Goal: Information Seeking & Learning: Understand process/instructions

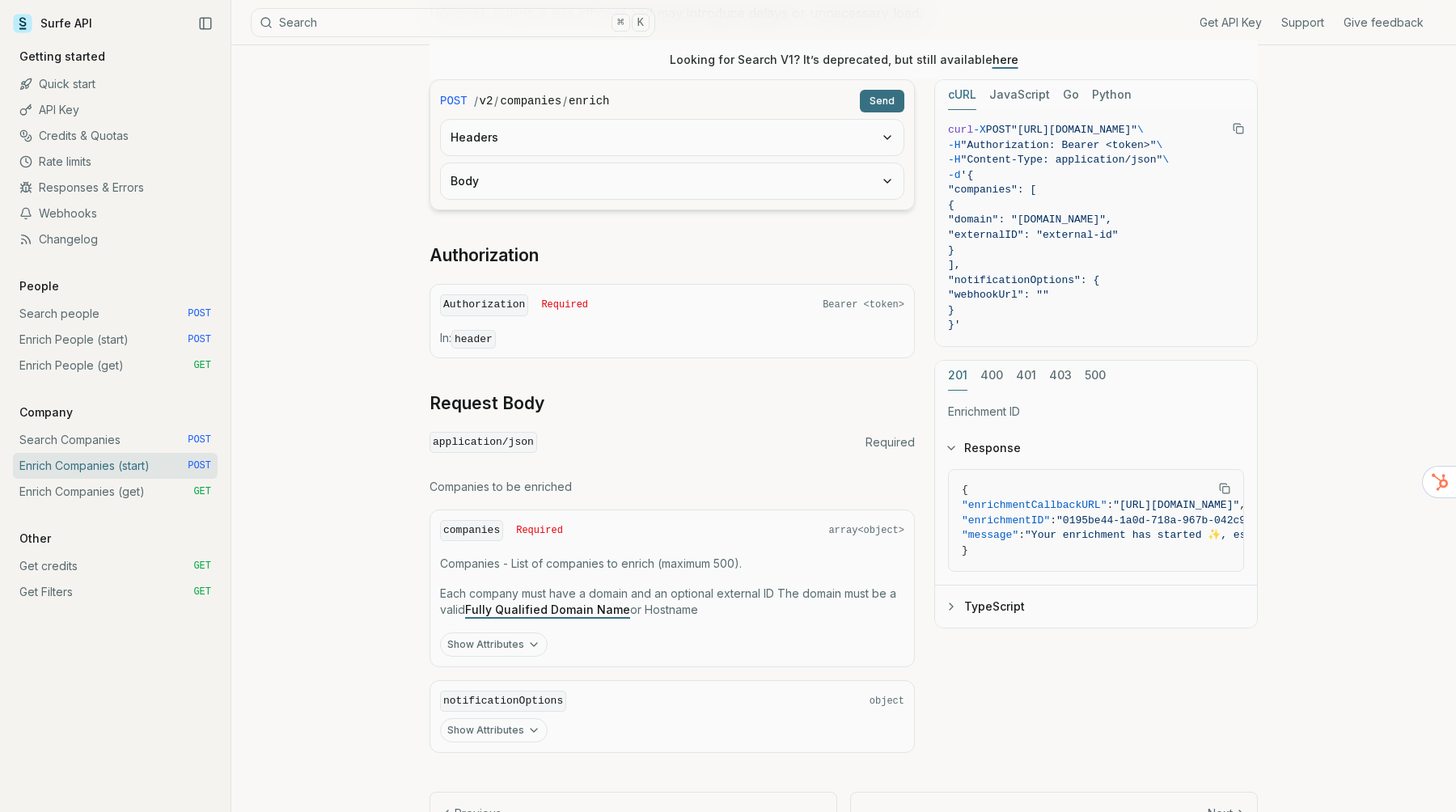
scroll to position [422, 0]
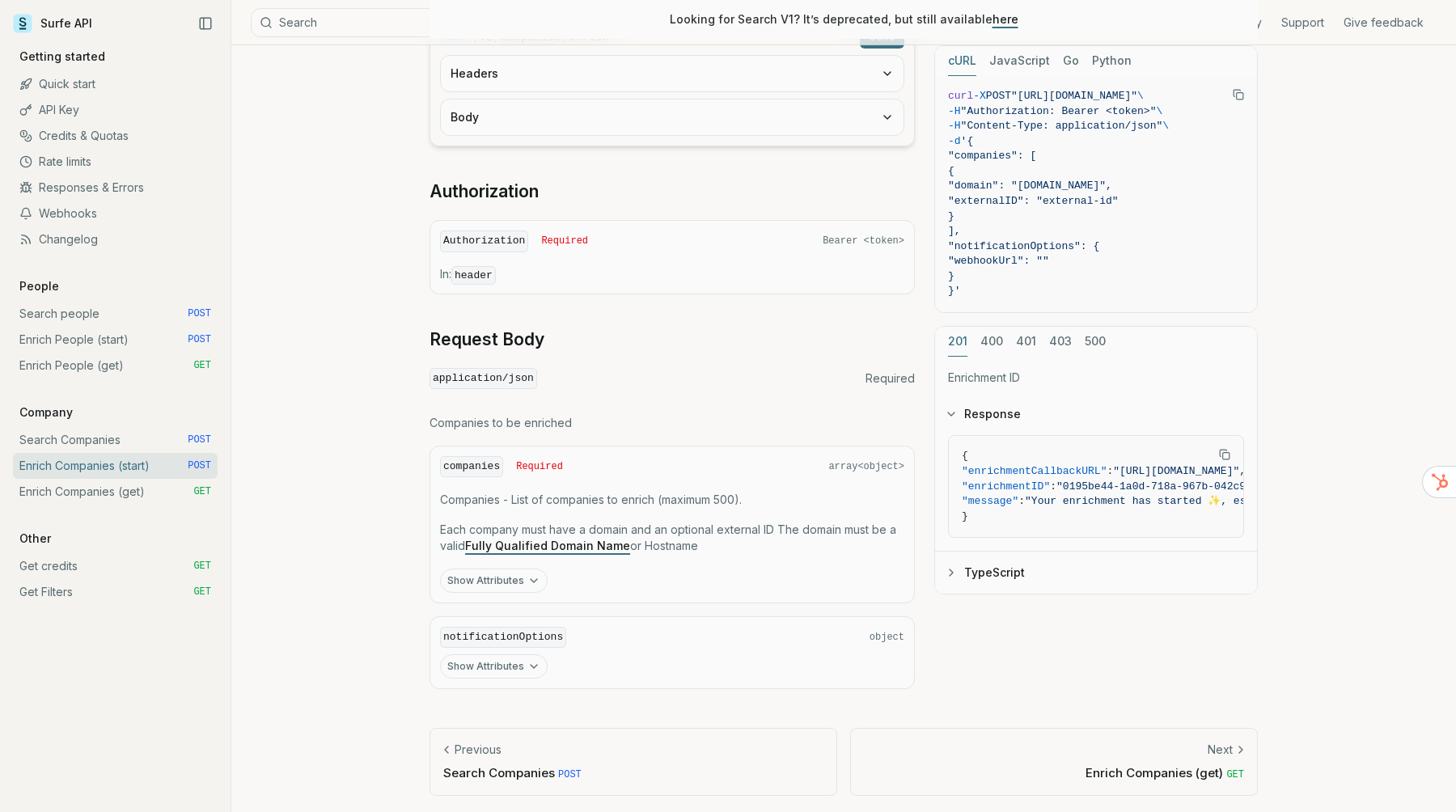
click at [530, 579] on icon "button" at bounding box center [533, 581] width 6 height 4
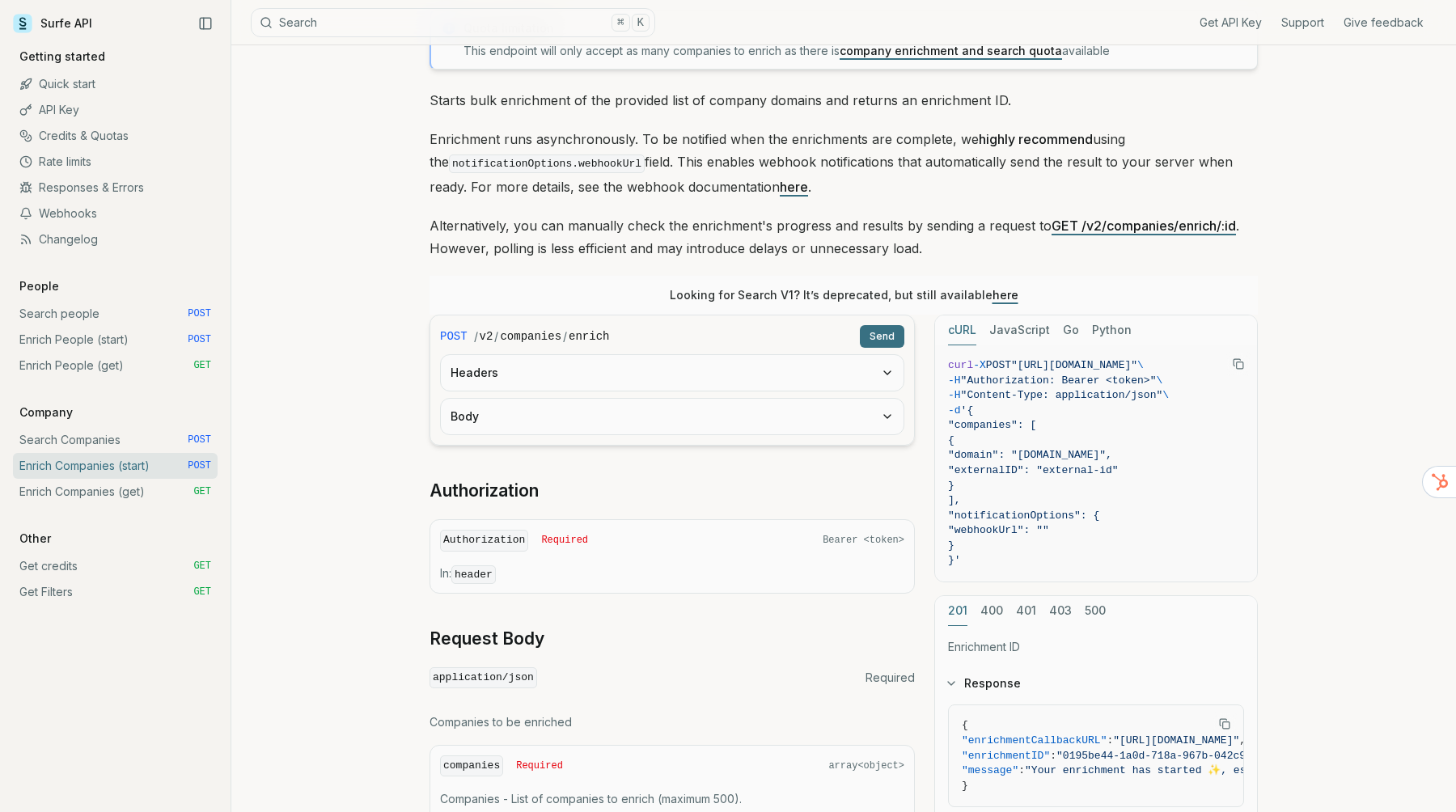
scroll to position [610, 0]
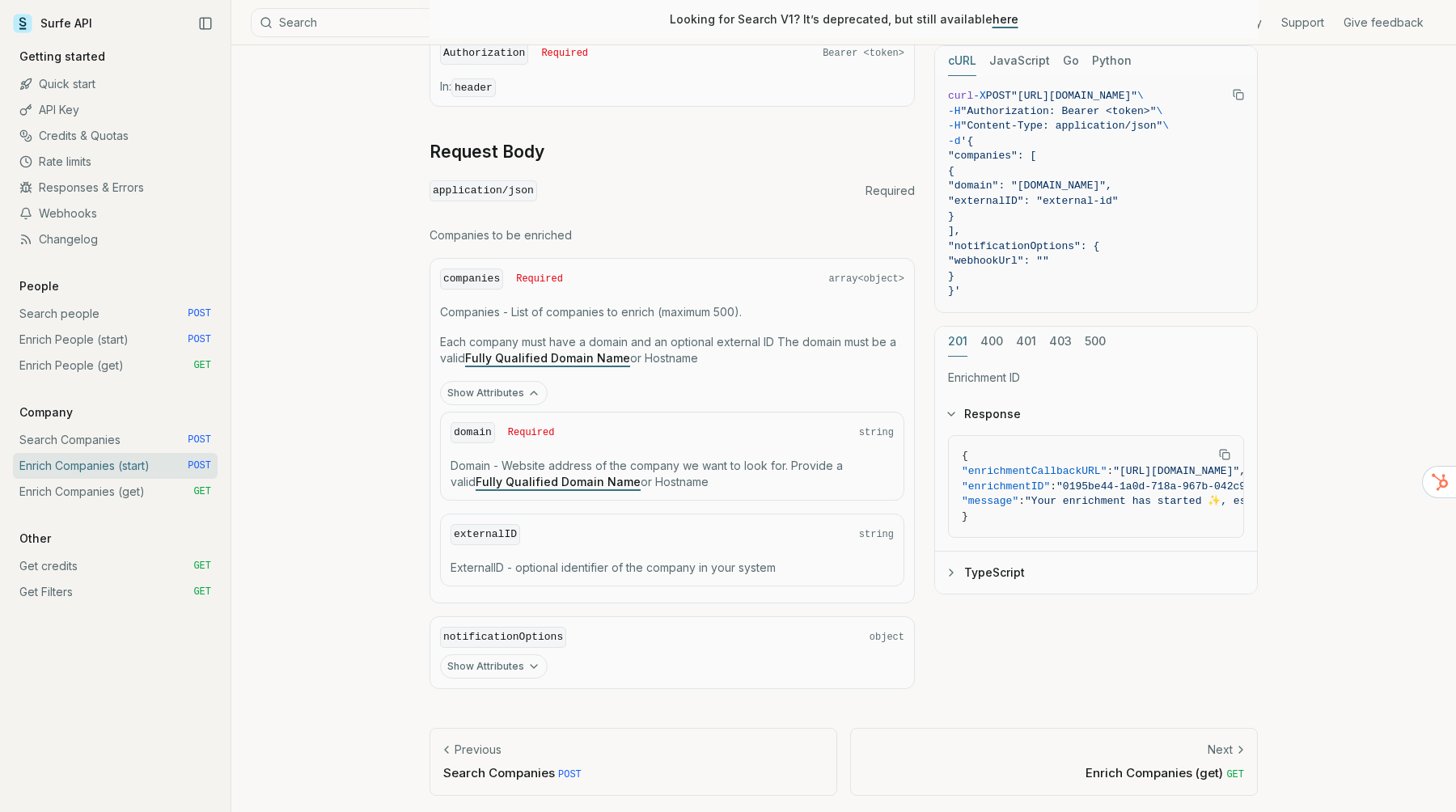
click at [1073, 764] on p "Enrich Companies (get) GET" at bounding box center [1053, 772] width 380 height 17
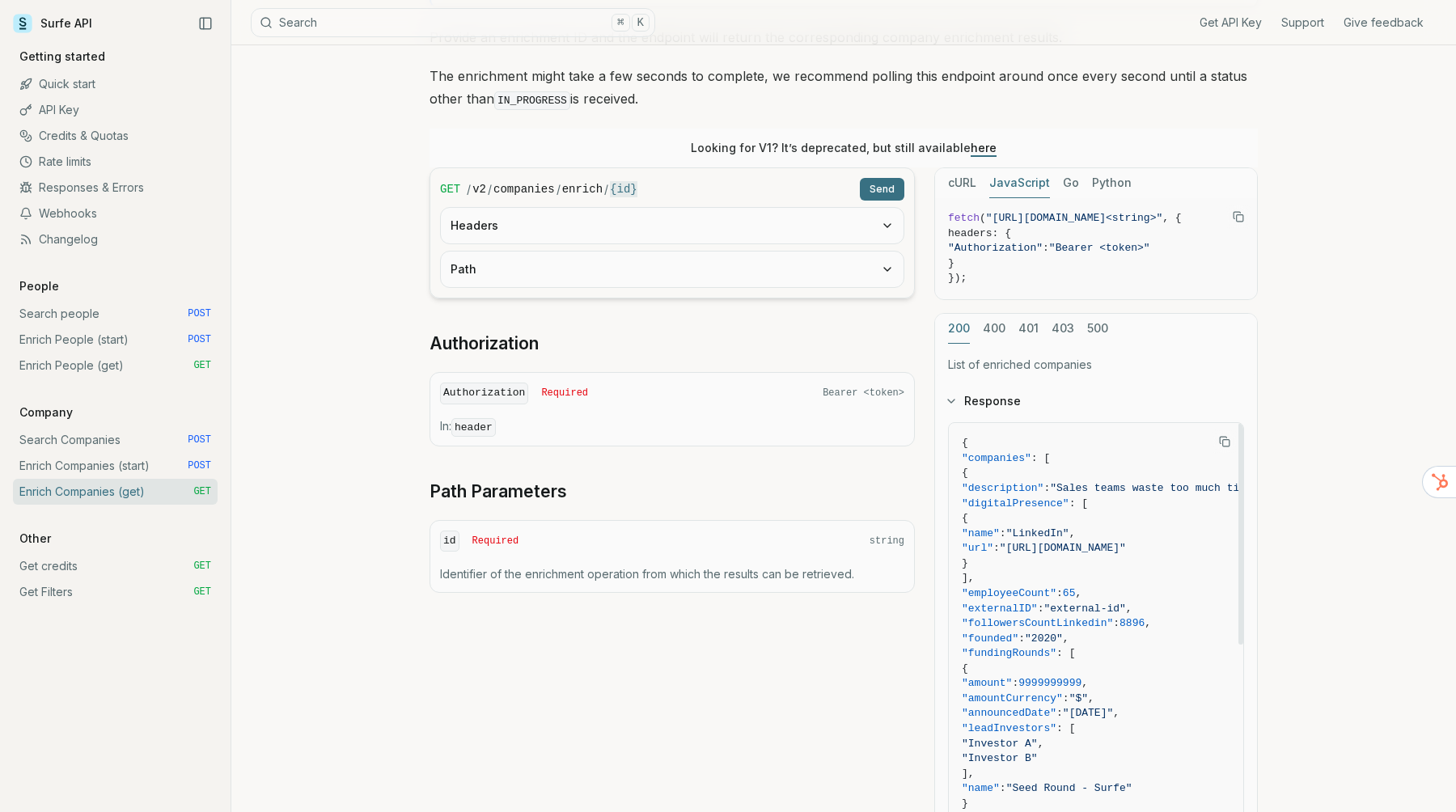
click at [1027, 178] on button "JavaScript" at bounding box center [1019, 183] width 61 height 30
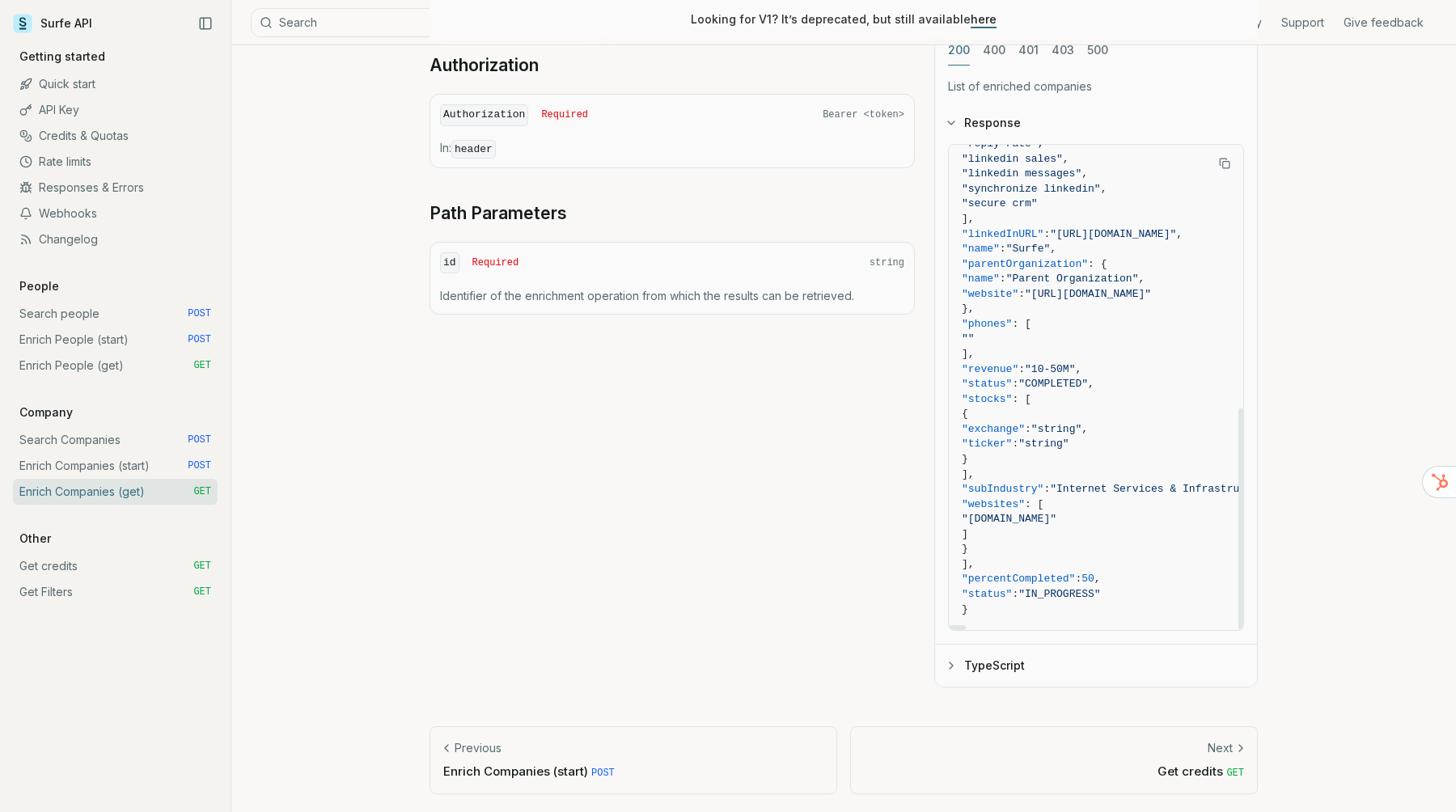
click at [1133, 780] on link "Next Get credits GET" at bounding box center [1053, 759] width 407 height 67
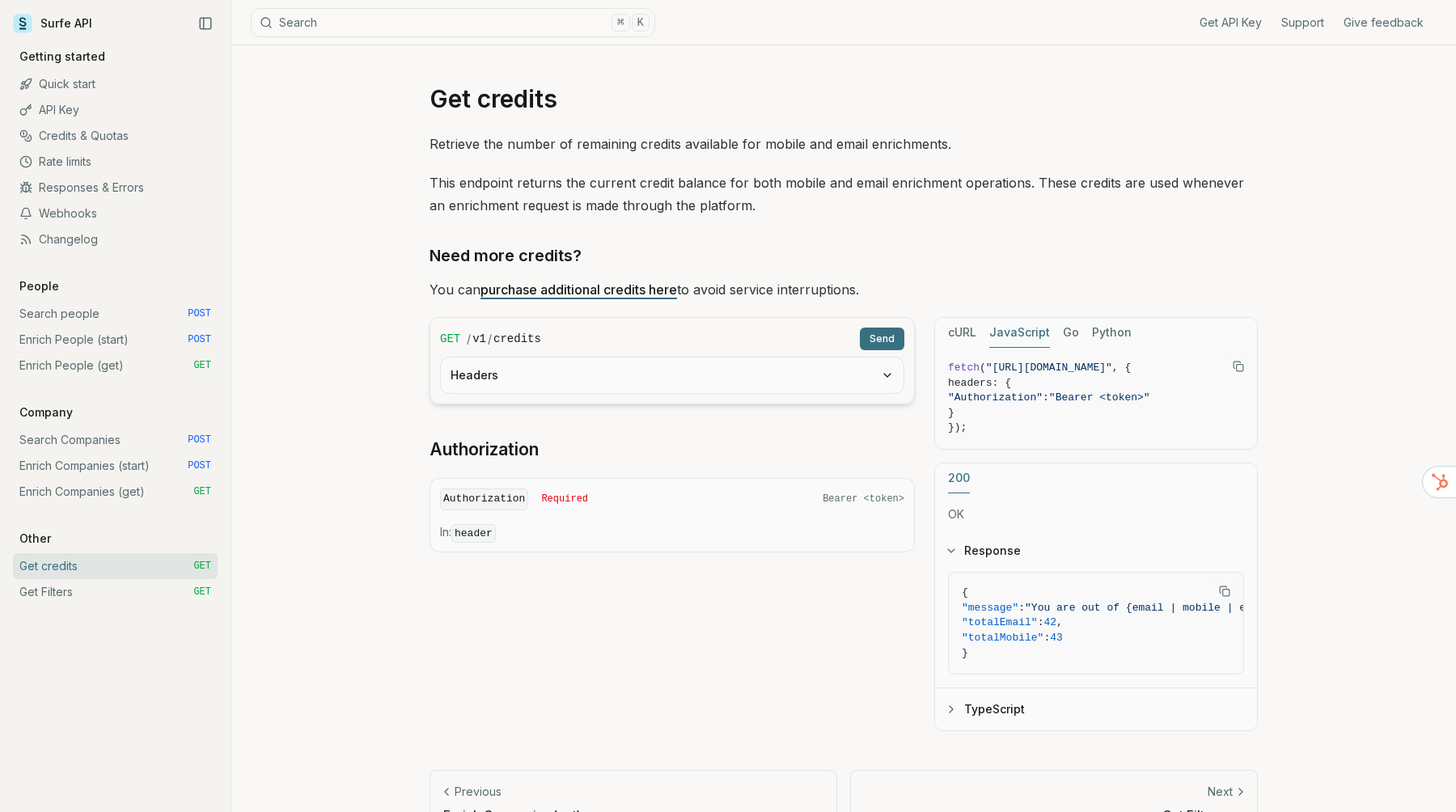
click at [94, 305] on link "Search people POST" at bounding box center [115, 313] width 204 height 26
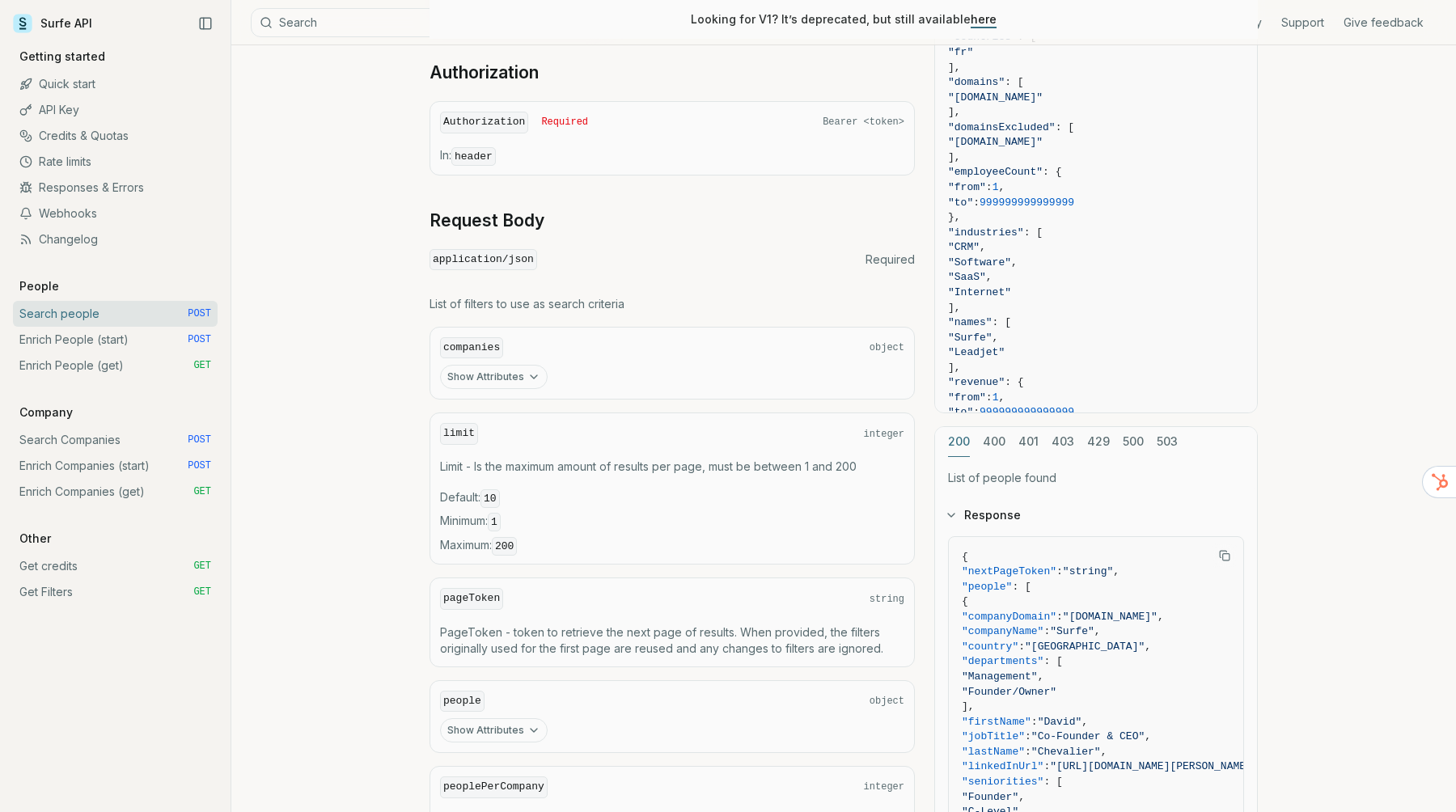
click at [522, 381] on button "Show Attributes" at bounding box center [493, 376] width 107 height 24
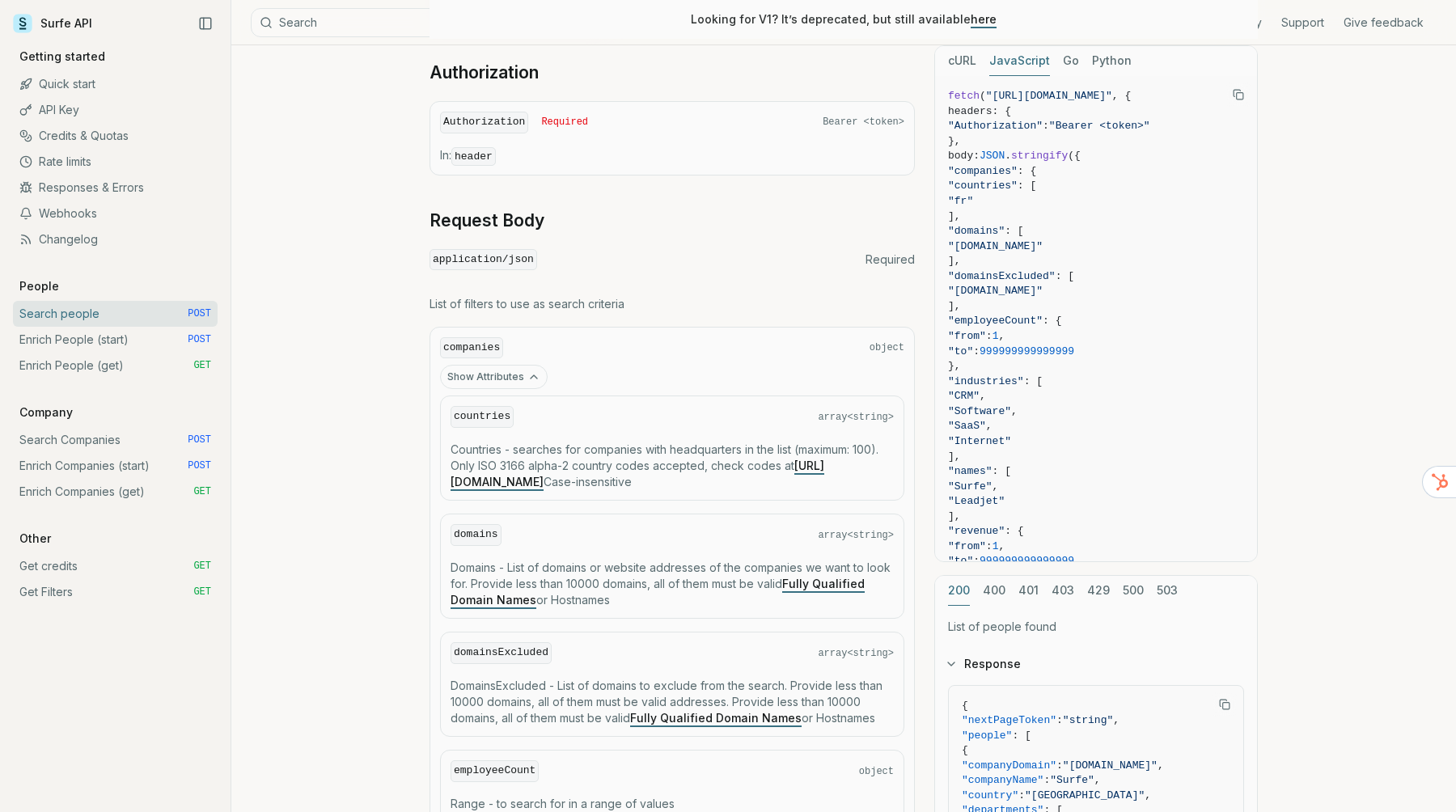
click at [530, 380] on icon "button" at bounding box center [534, 377] width 13 height 13
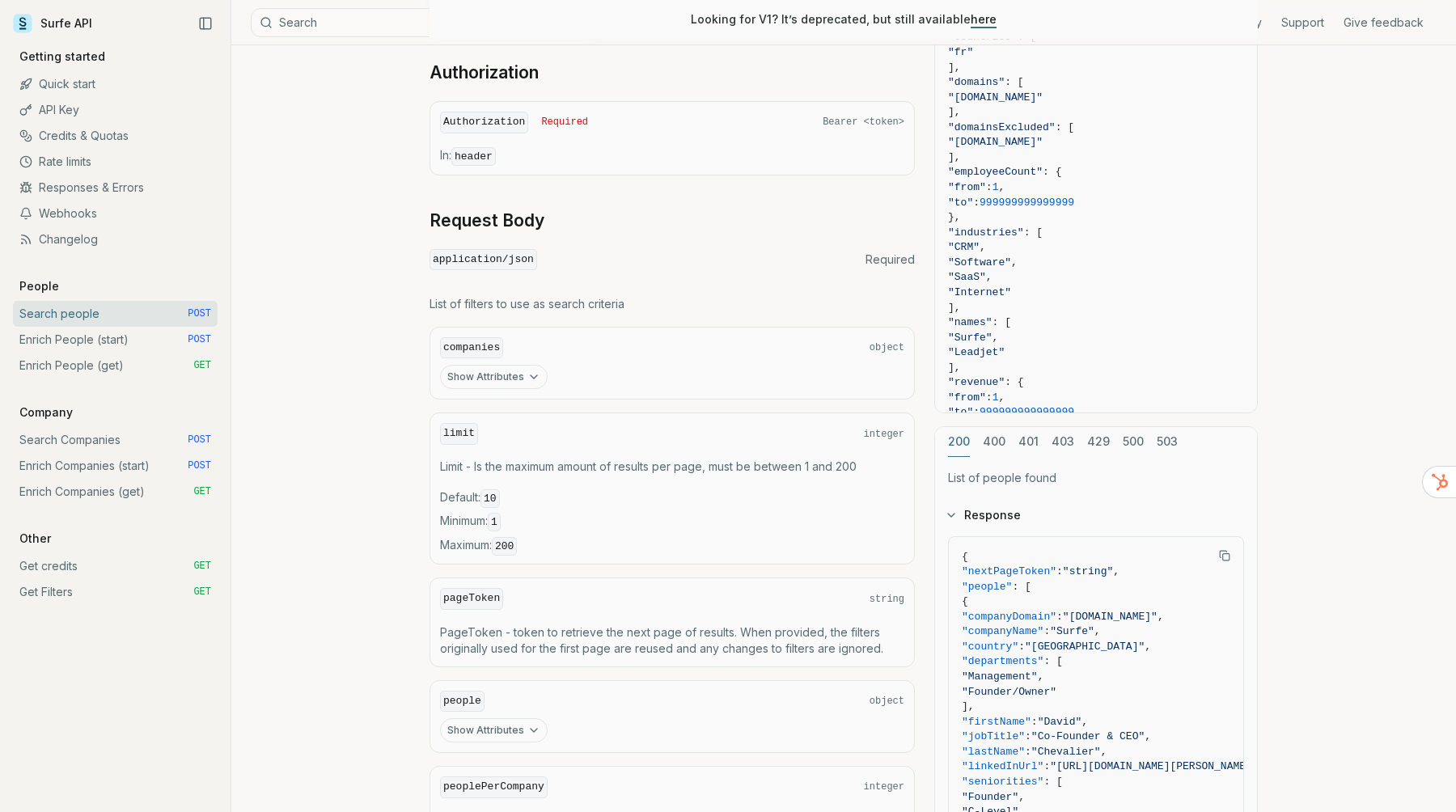
click at [530, 380] on icon "button" at bounding box center [534, 377] width 13 height 13
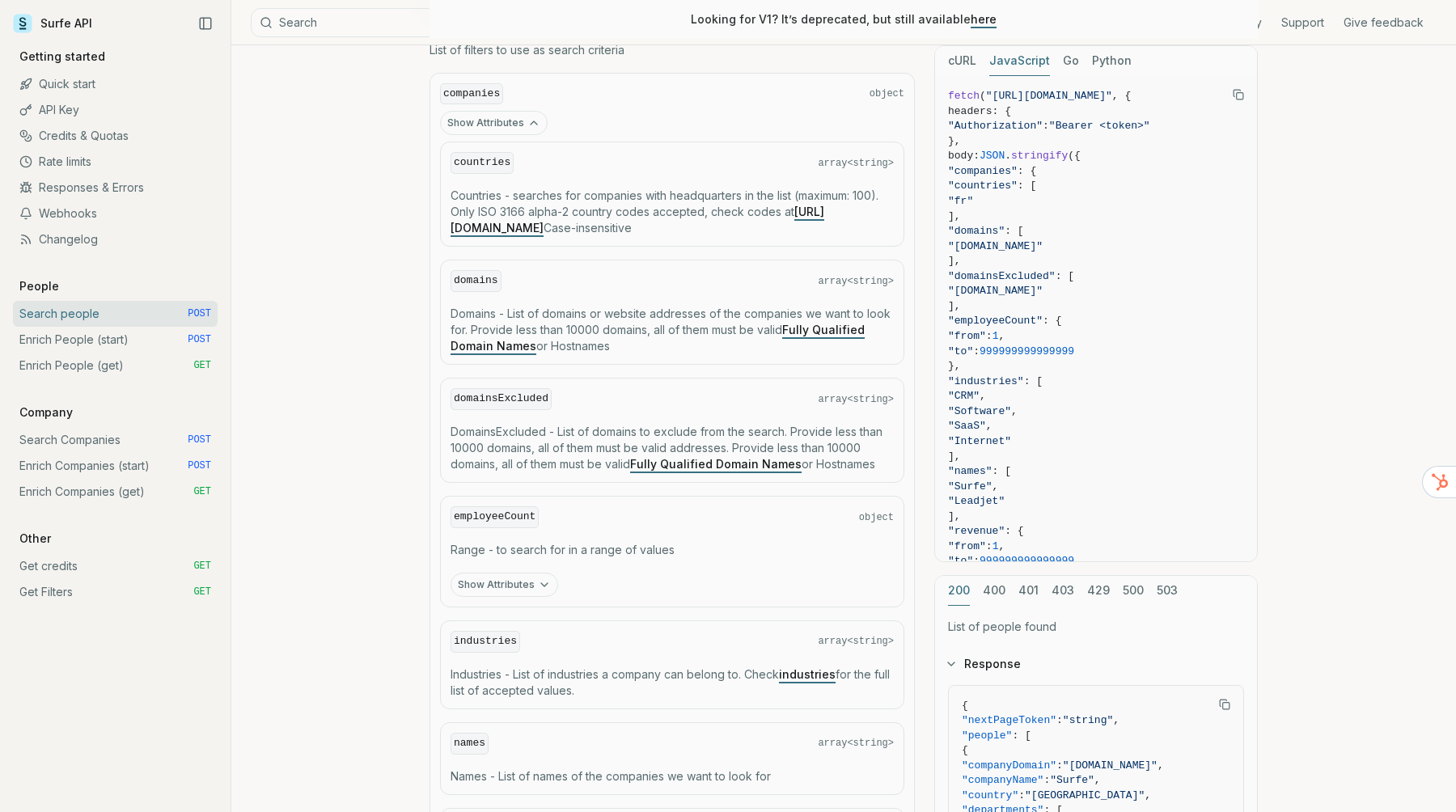
click at [519, 118] on button "Show Attributes" at bounding box center [493, 123] width 107 height 24
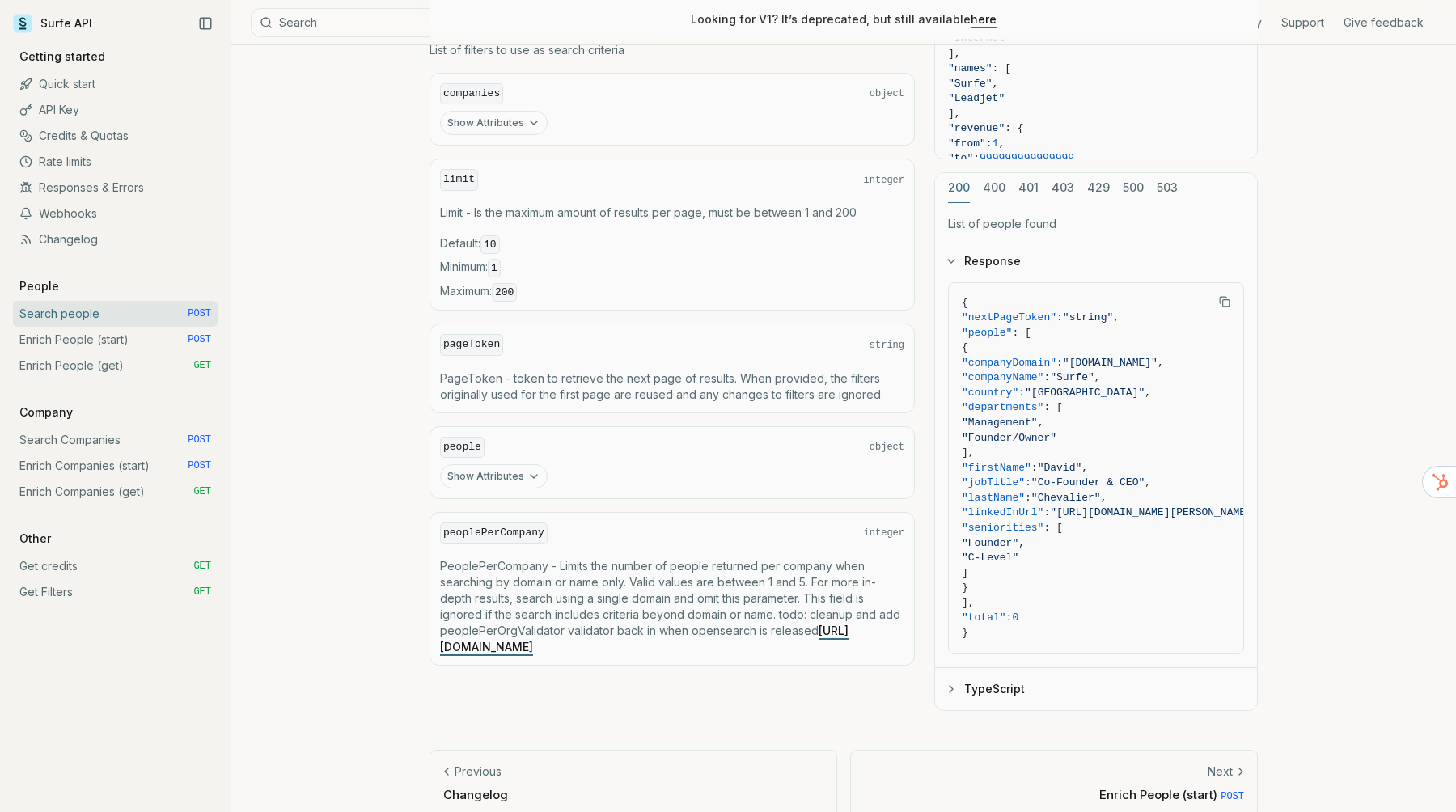
click at [519, 118] on button "Show Attributes" at bounding box center [493, 123] width 107 height 24
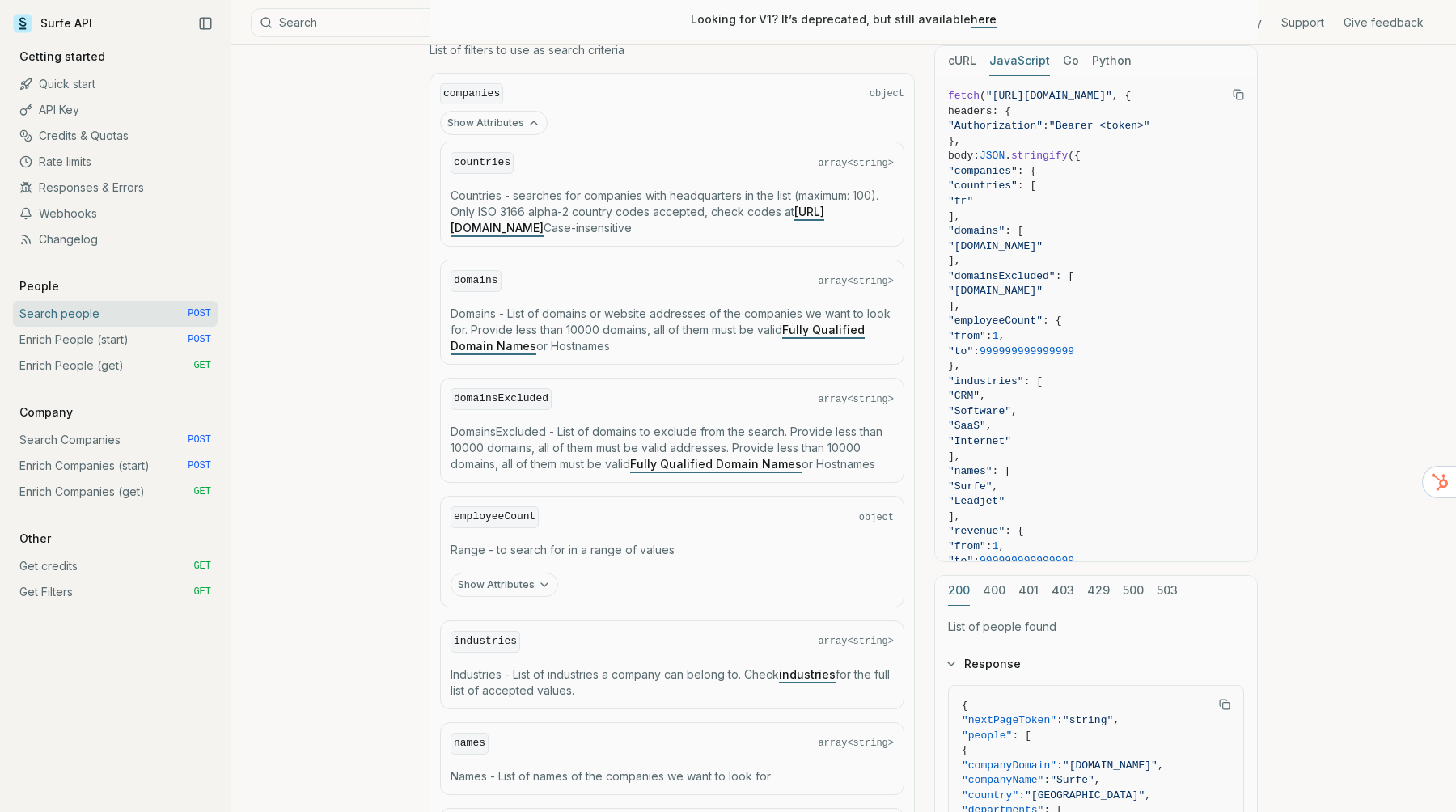
click at [526, 581] on button "Show Attributes" at bounding box center [504, 584] width 107 height 24
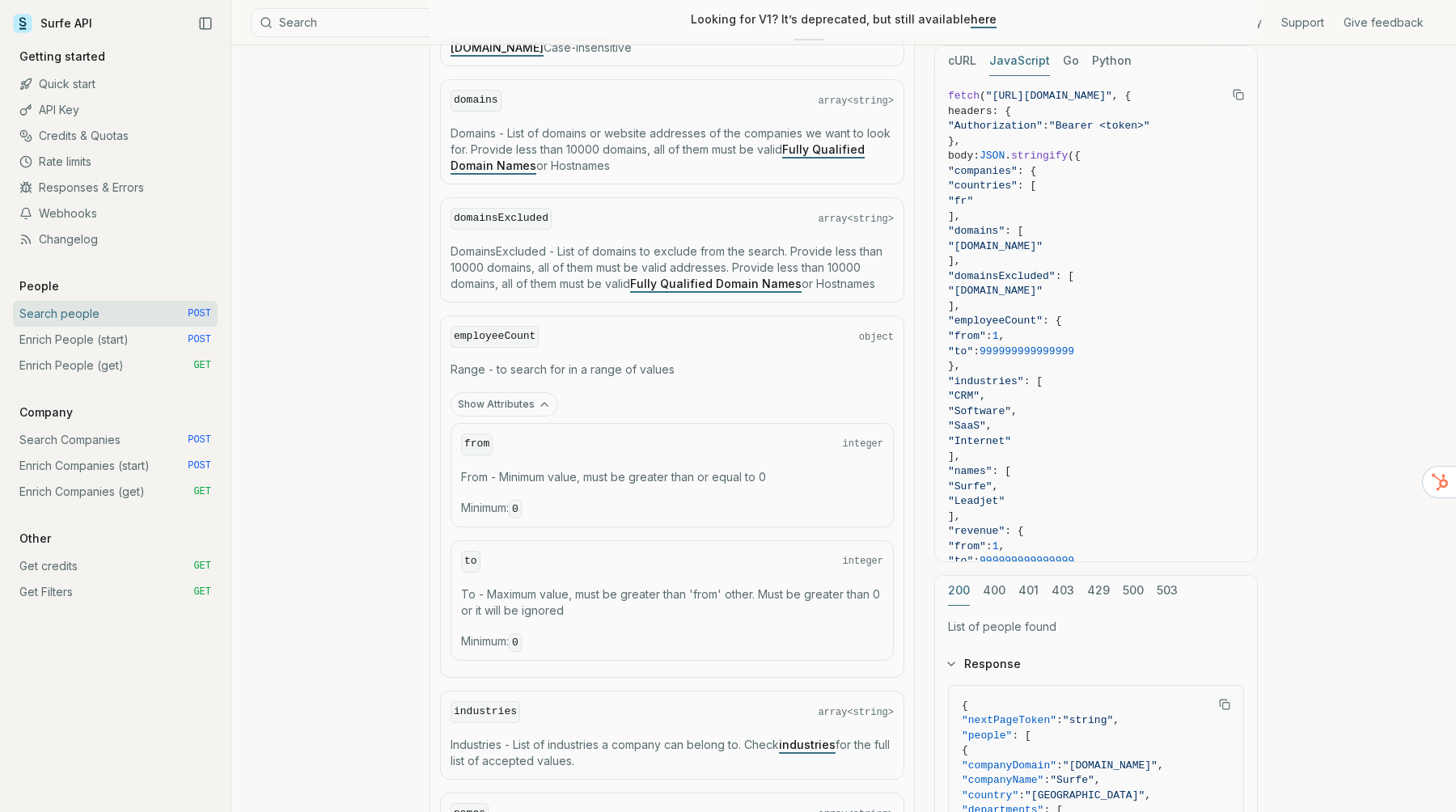
click at [535, 456] on div "from integer From - Minimum value, must be greater than or equal to 0 Minimum :…" at bounding box center [672, 474] width 443 height 104
click at [518, 413] on button "Show Attributes" at bounding box center [504, 404] width 107 height 24
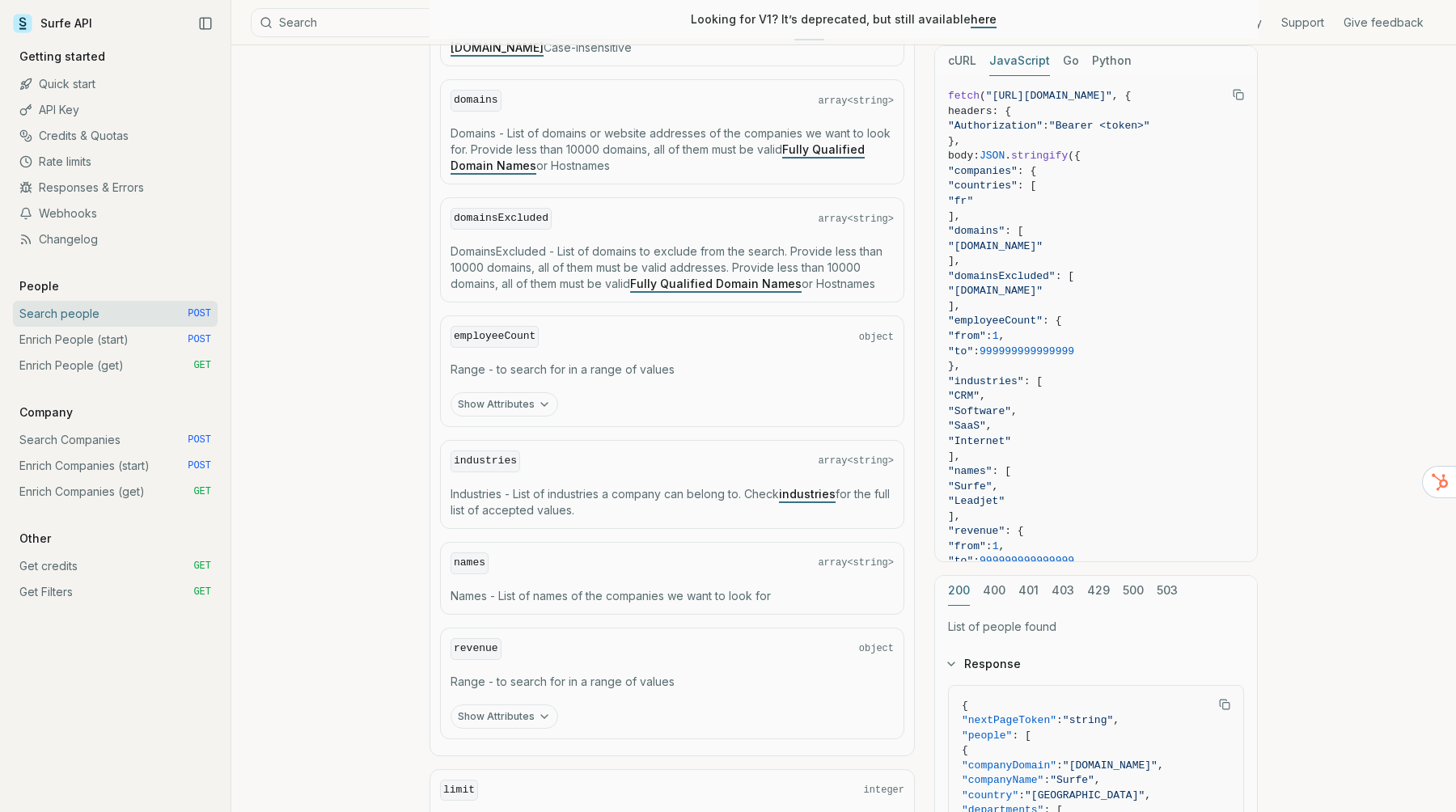
click at [518, 413] on button "Show Attributes" at bounding box center [504, 404] width 107 height 24
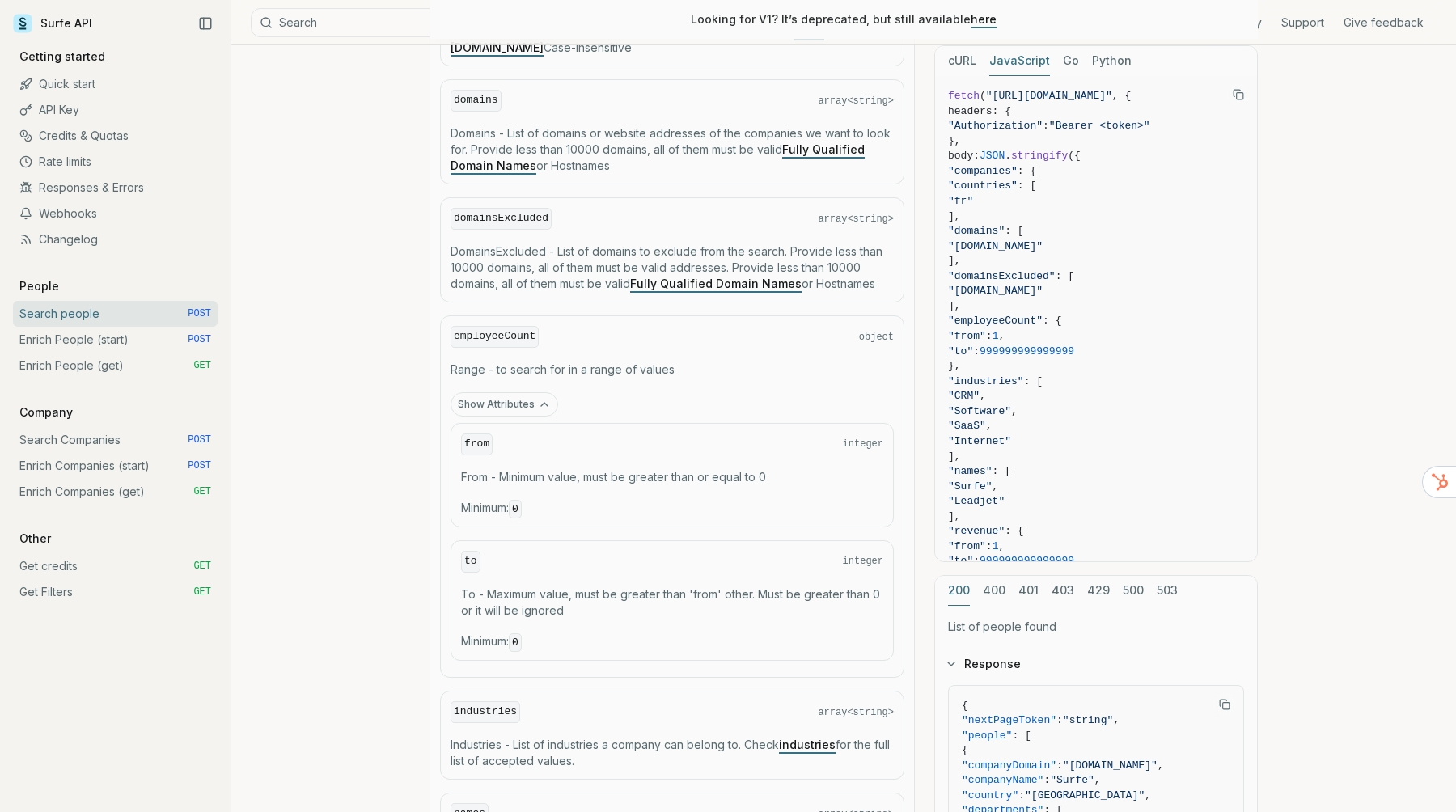
click at [508, 400] on button "Show Attributes" at bounding box center [504, 404] width 107 height 24
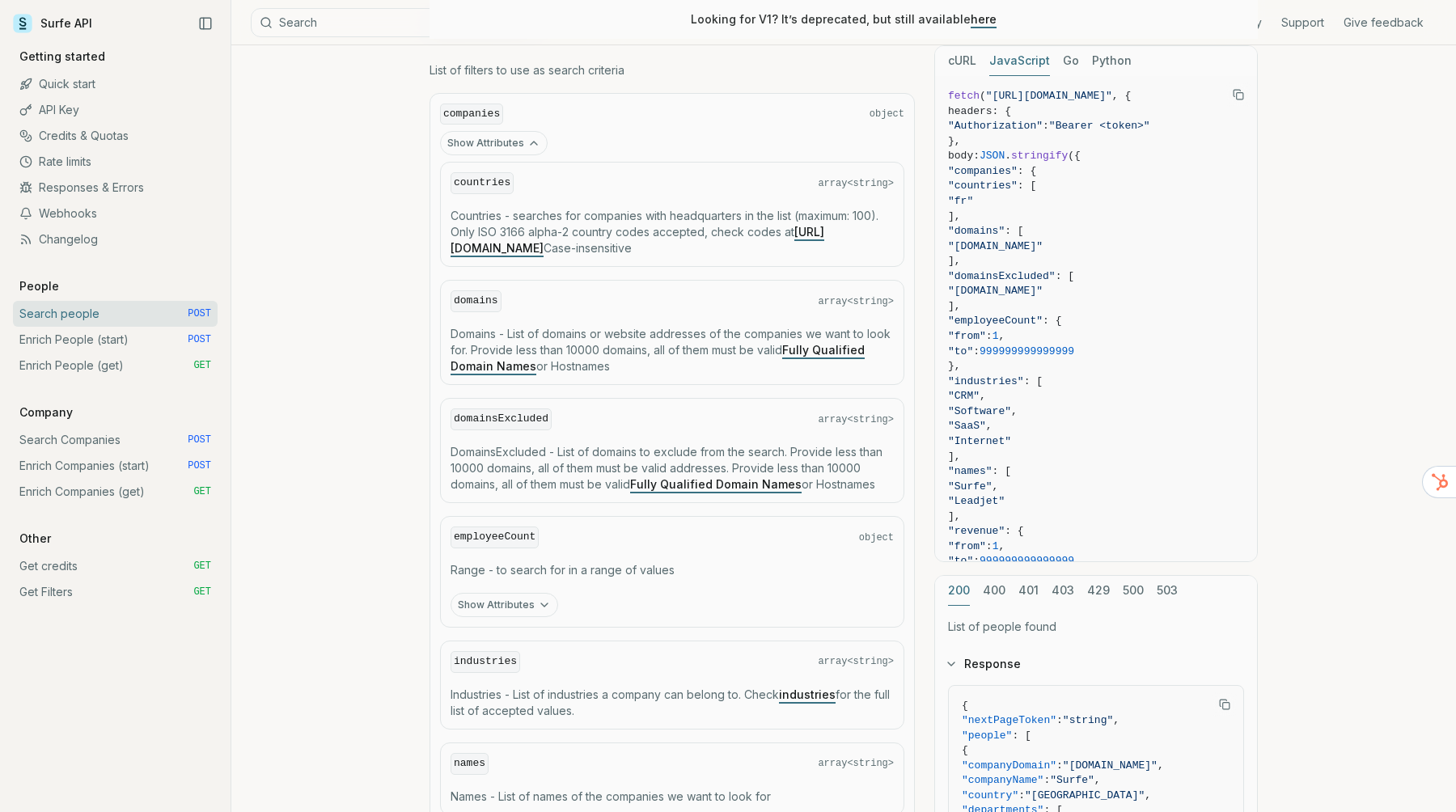
click at [557, 209] on p "Countries - searches for companies with headquarters in the list (maximum: 100)…" at bounding box center [672, 232] width 443 height 48
click at [848, 177] on span "array<string>" at bounding box center [855, 184] width 76 height 13
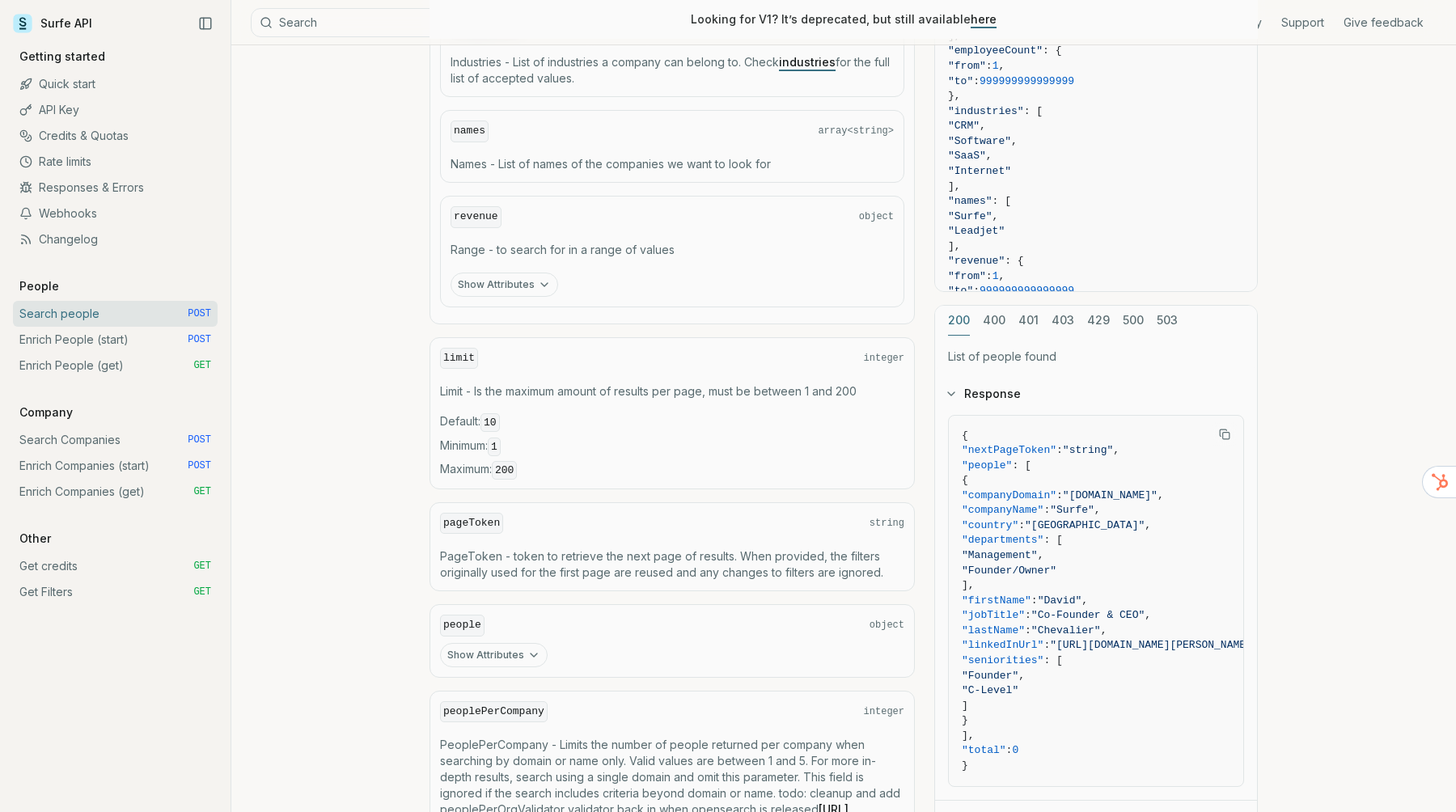
scroll to position [1450, 0]
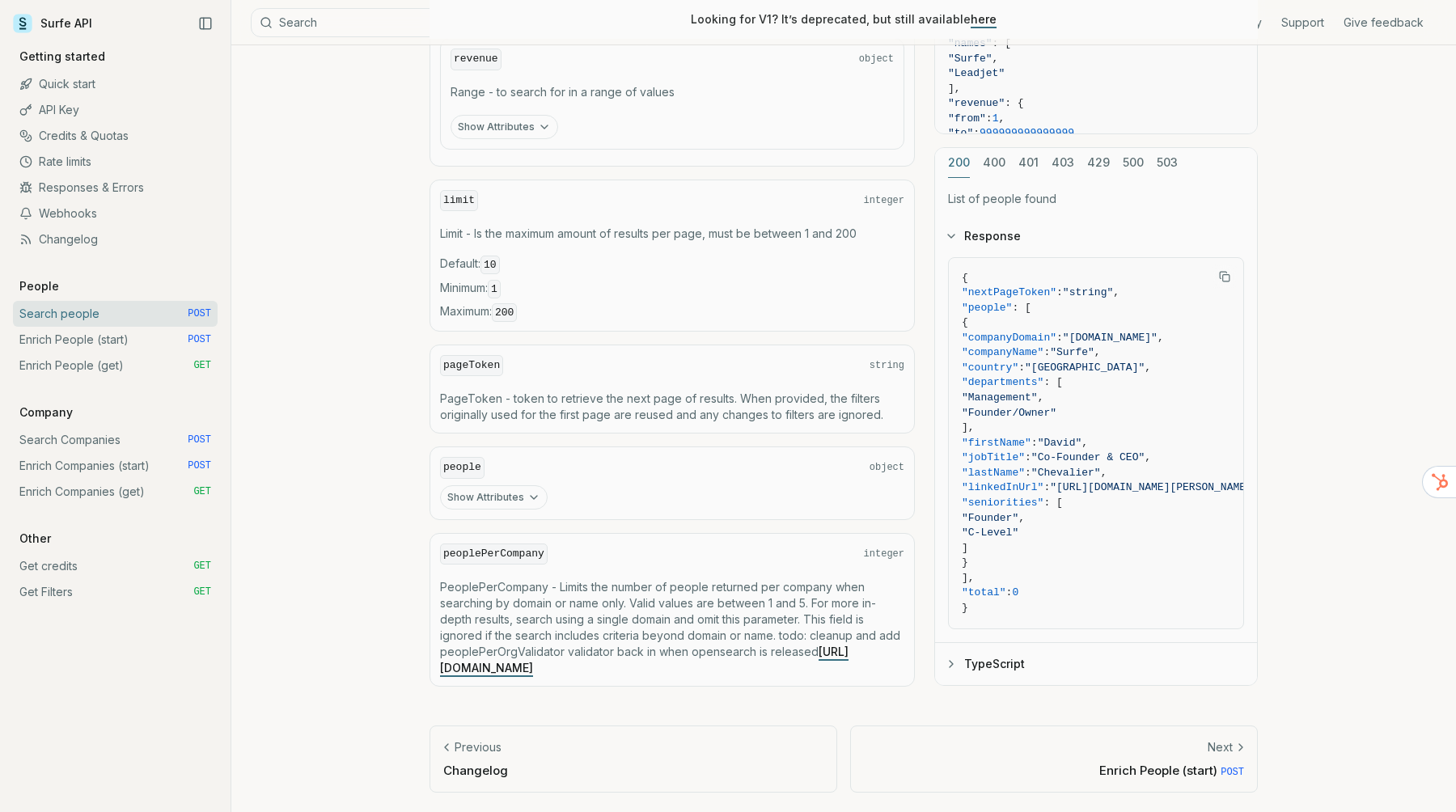
click at [129, 471] on link "Enrich Companies (start) POST" at bounding box center [115, 466] width 204 height 26
click at [138, 498] on link "Enrich Companies (get) GET" at bounding box center [115, 491] width 204 height 26
click at [159, 342] on link "Enrich People (start) POST" at bounding box center [115, 339] width 204 height 26
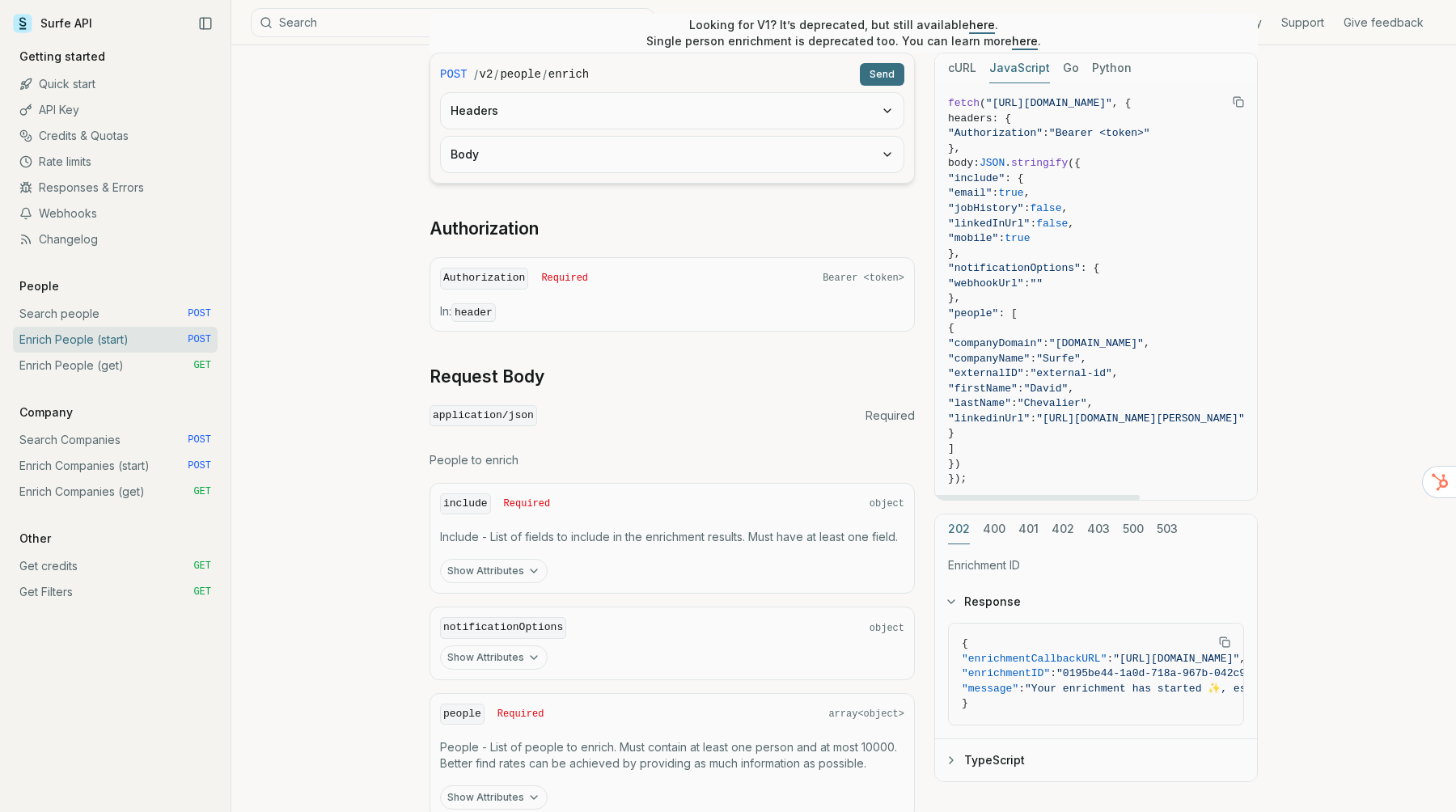
scroll to position [397, 0]
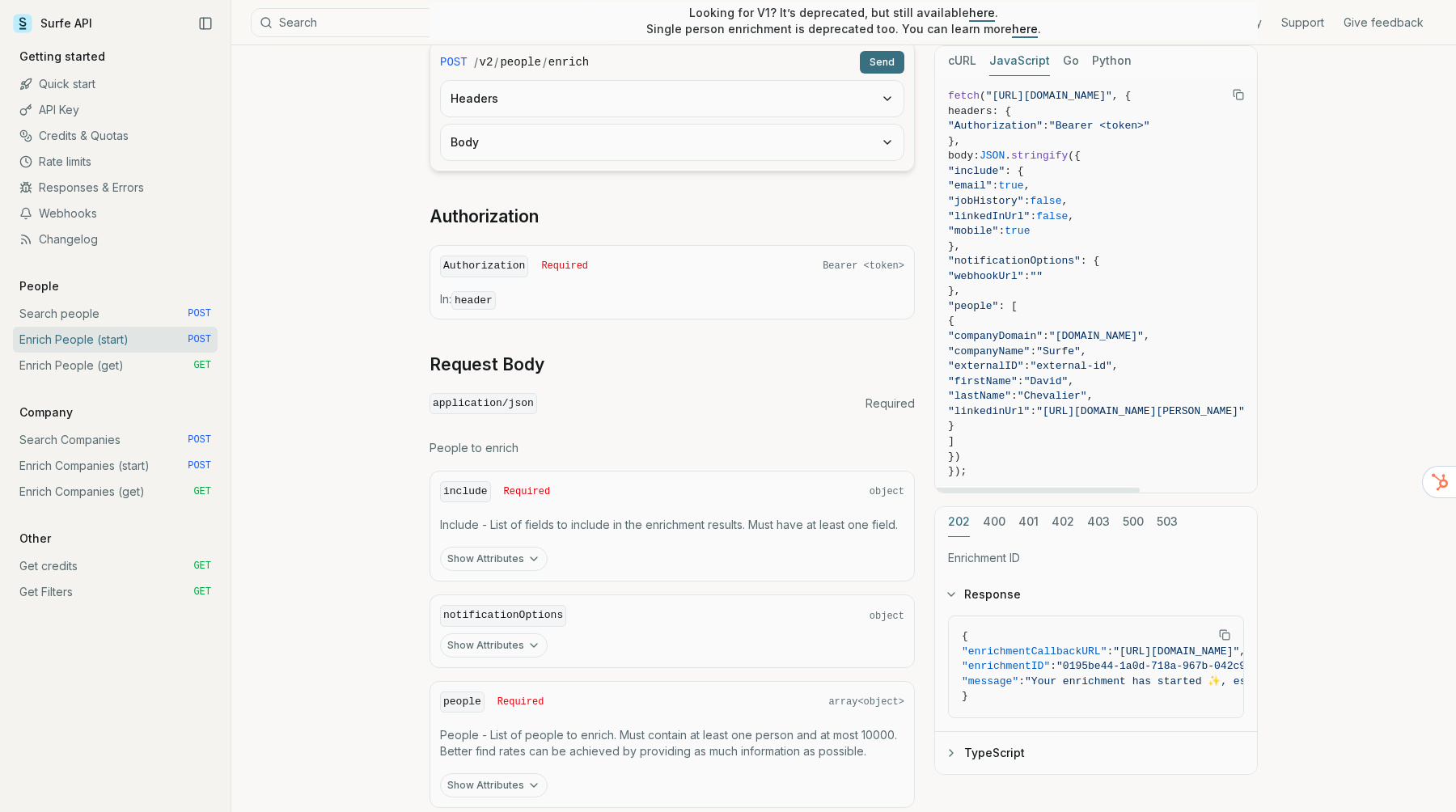
click at [113, 312] on link "Search people POST" at bounding box center [115, 313] width 204 height 26
